Goal: Navigation & Orientation: Find specific page/section

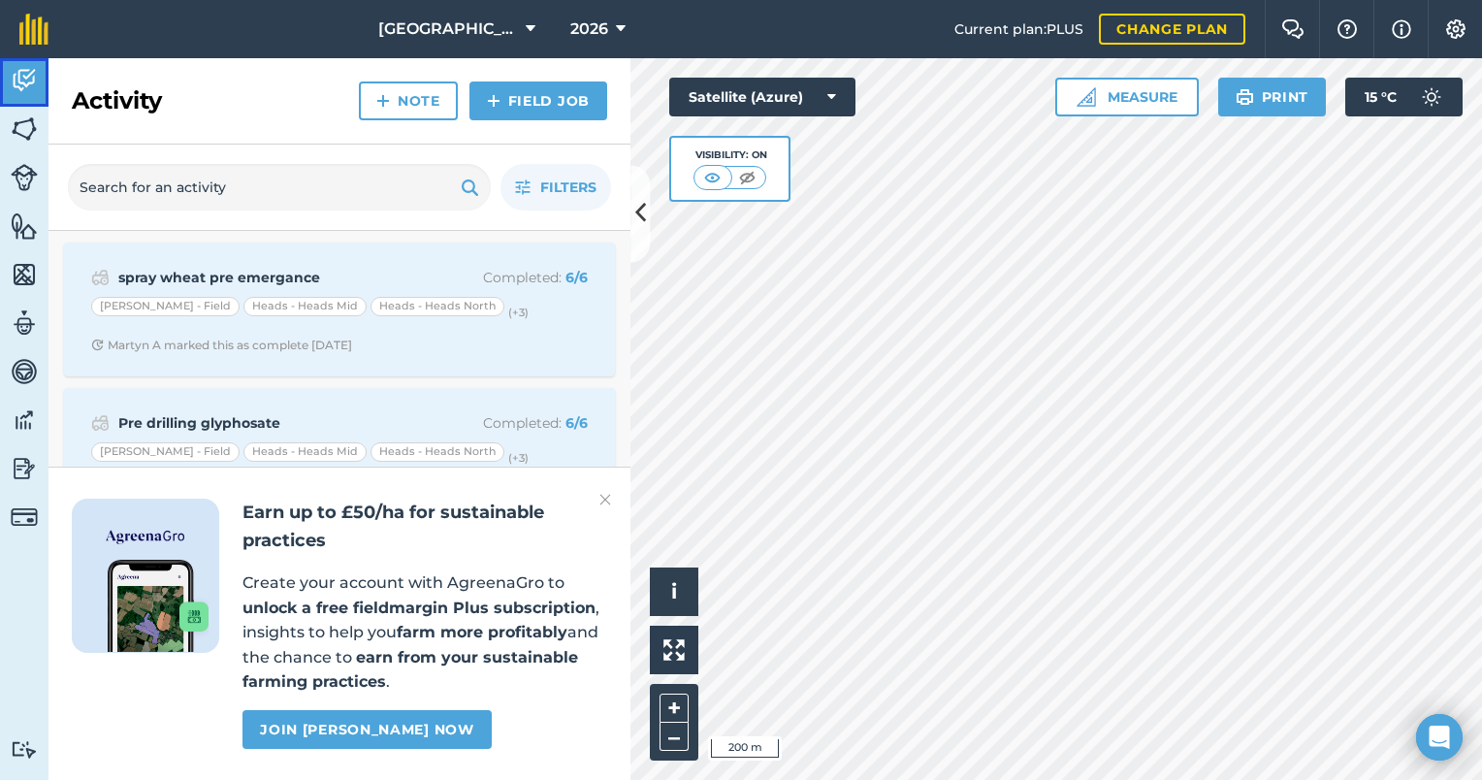
click at [23, 74] on img at bounding box center [24, 80] width 27 height 29
click at [37, 86] on img at bounding box center [24, 80] width 27 height 29
click at [26, 82] on img at bounding box center [24, 80] width 27 height 29
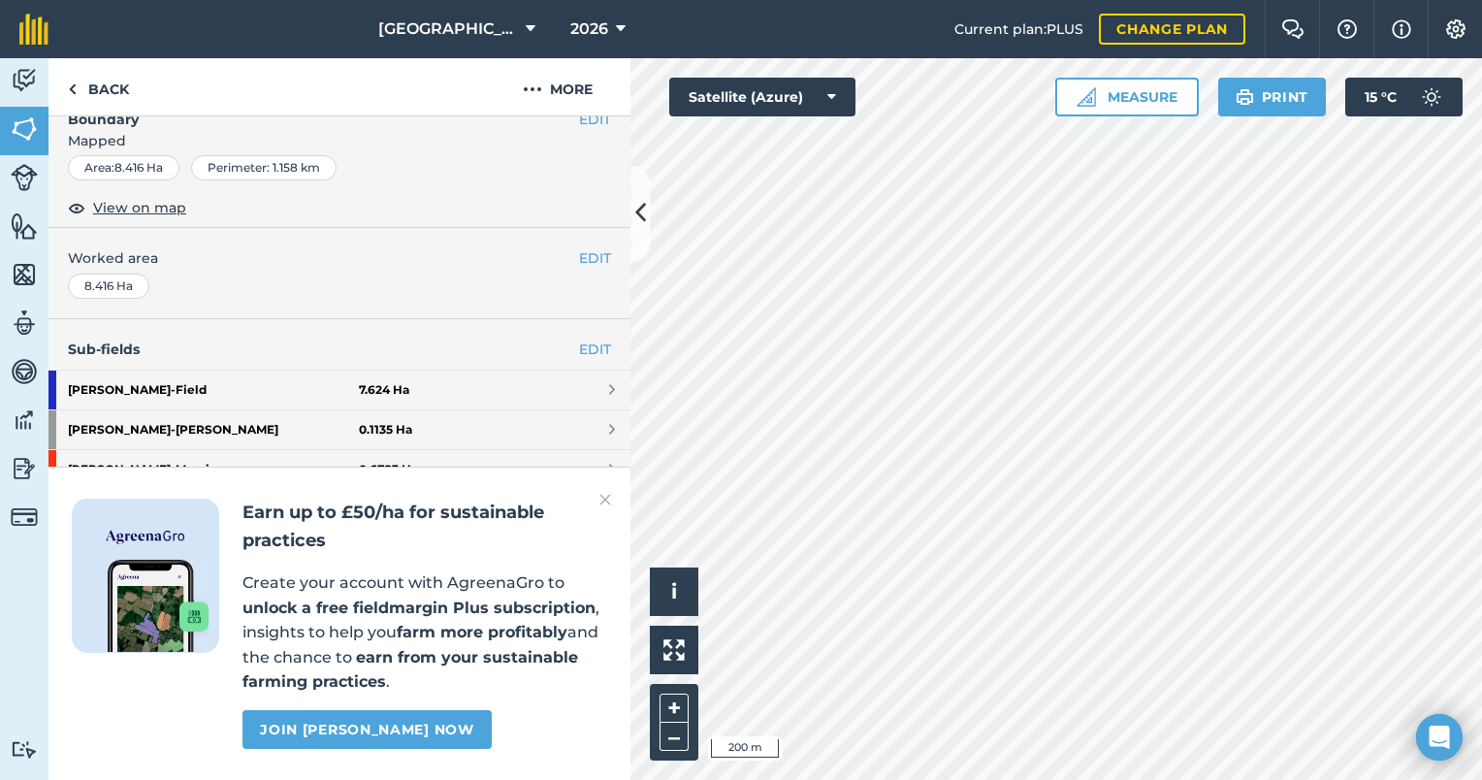
scroll to position [354, 0]
click at [593, 500] on h2 "Earn up to £50/ha for sustainable practices" at bounding box center [424, 526] width 365 height 56
click at [606, 500] on img at bounding box center [605, 499] width 12 height 23
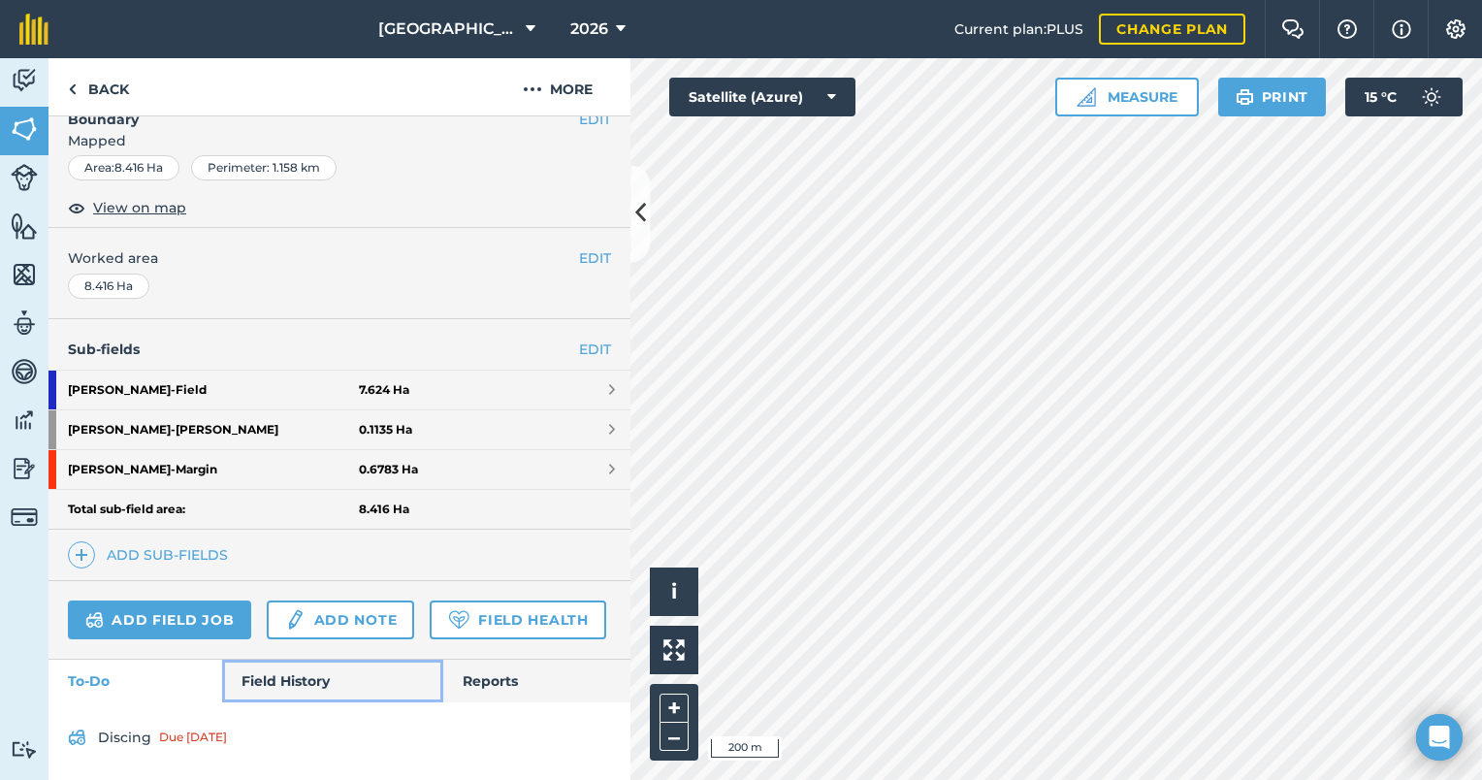
drag, startPoint x: 328, startPoint y: 687, endPoint x: 521, endPoint y: 585, distance: 218.2
click at [328, 687] on link "Field History" at bounding box center [332, 680] width 220 height 43
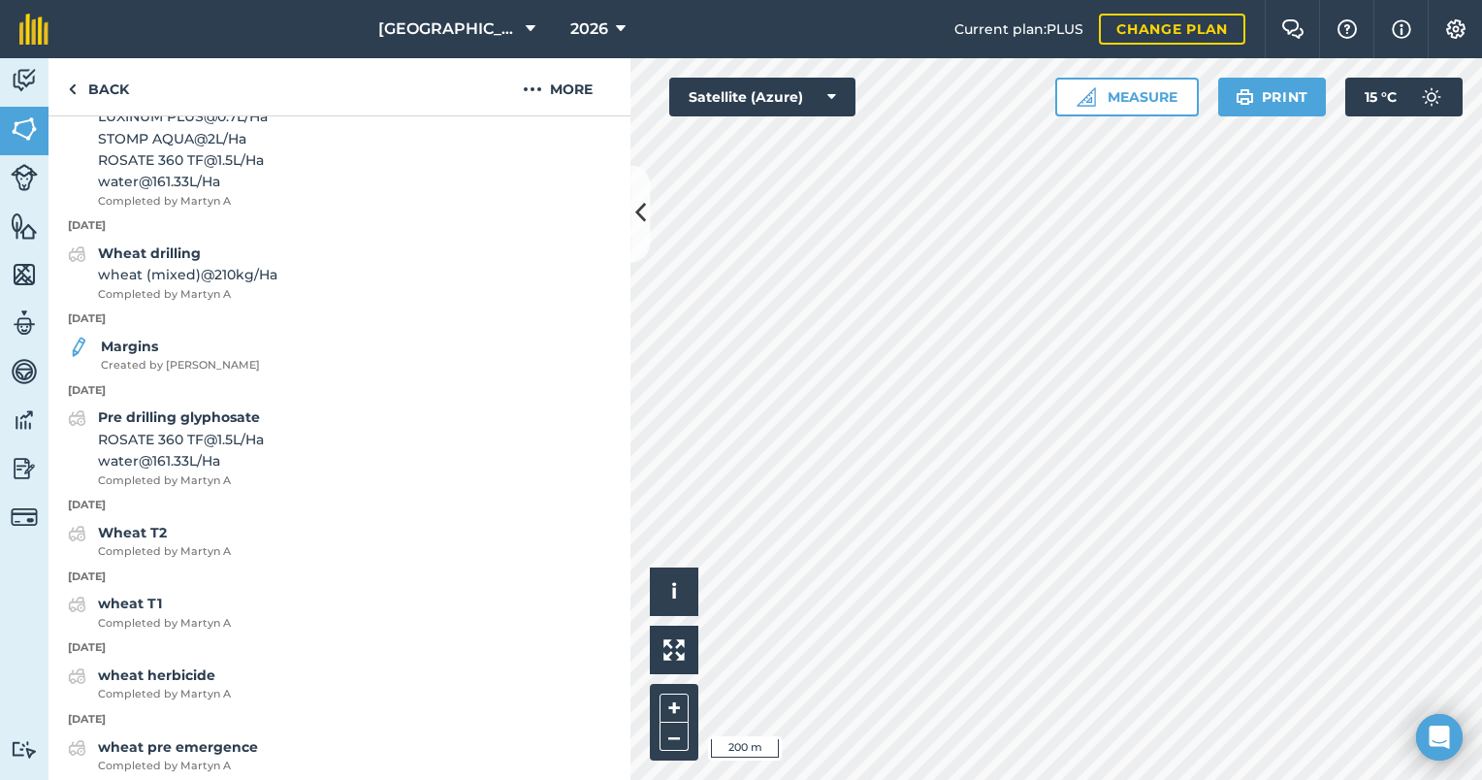
scroll to position [1007, 0]
click at [128, 357] on strong "Margins" at bounding box center [129, 347] width 57 height 17
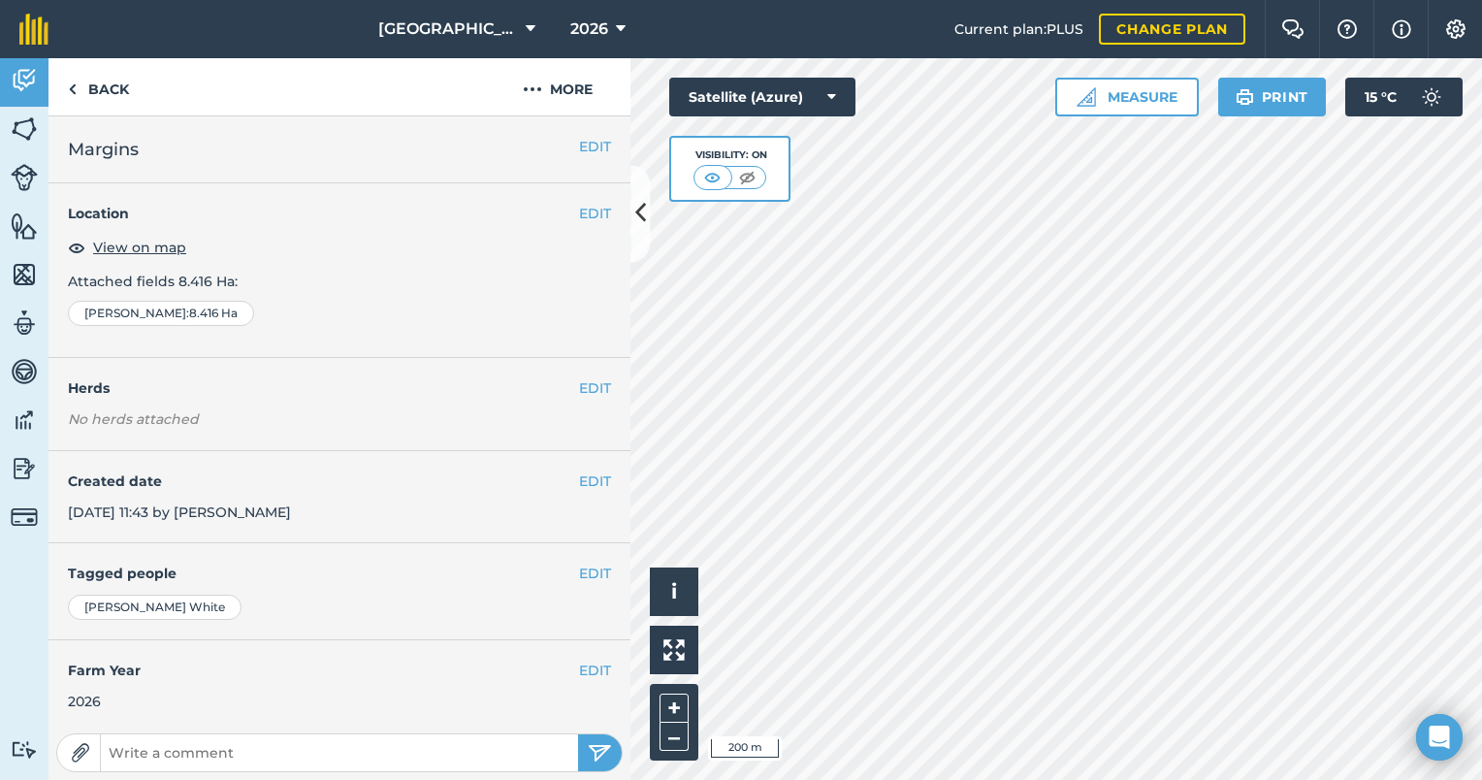
click at [613, 318] on div "EDIT Location View on map Attached fields 8.416 Ha : [GEOGRAPHIC_DATA] : 8.416 …" at bounding box center [339, 270] width 582 height 175
